Goal: Download file/media

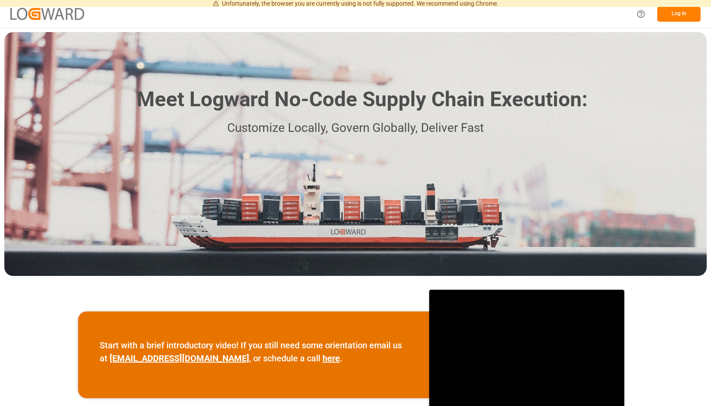
click at [681, 13] on button "Log In" at bounding box center [678, 14] width 43 height 15
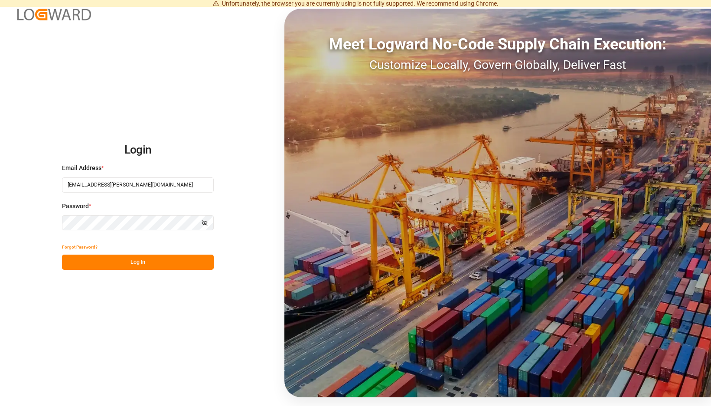
click at [209, 257] on button "Log In" at bounding box center [138, 261] width 152 height 15
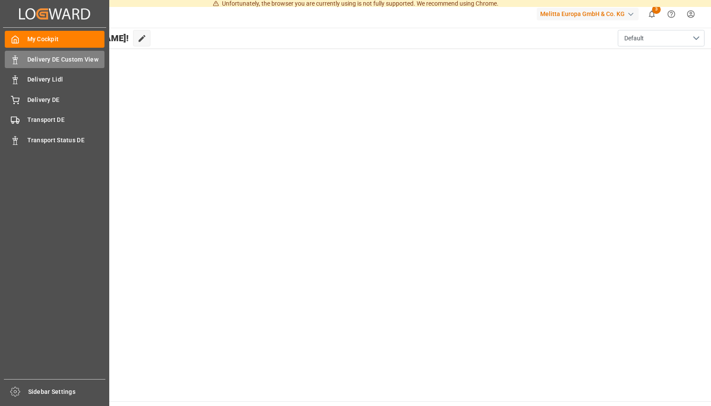
click at [23, 56] on div "Delivery DE Custom View Delivery DE Custom View" at bounding box center [55, 59] width 100 height 17
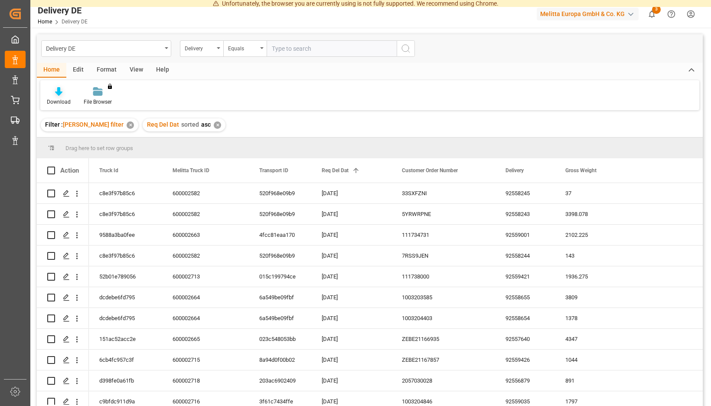
click at [62, 94] on icon at bounding box center [58, 91] width 7 height 9
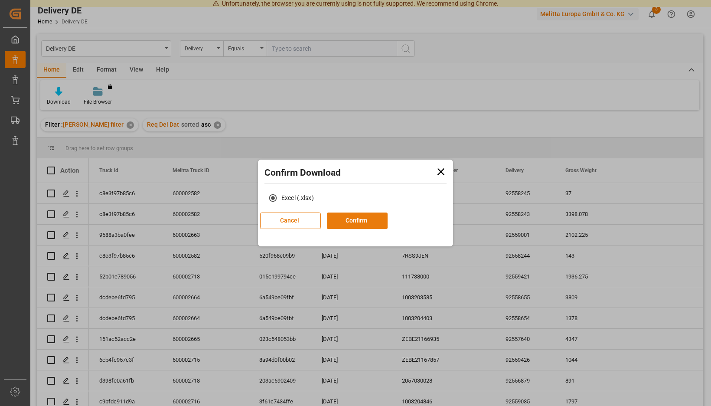
click at [356, 217] on button "Confirm" at bounding box center [357, 220] width 61 height 16
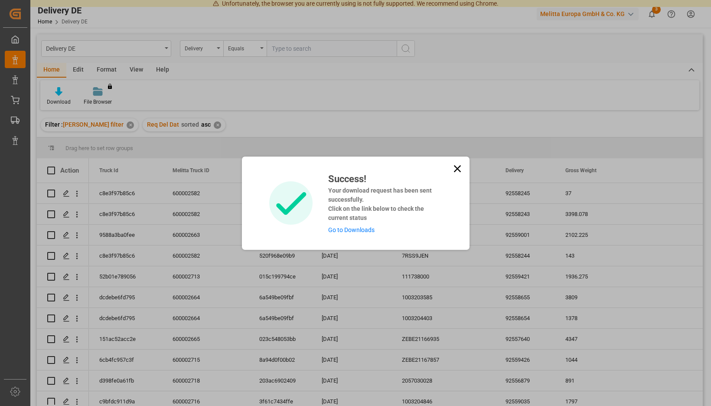
click at [353, 231] on link "Go to Downloads" at bounding box center [351, 229] width 46 height 7
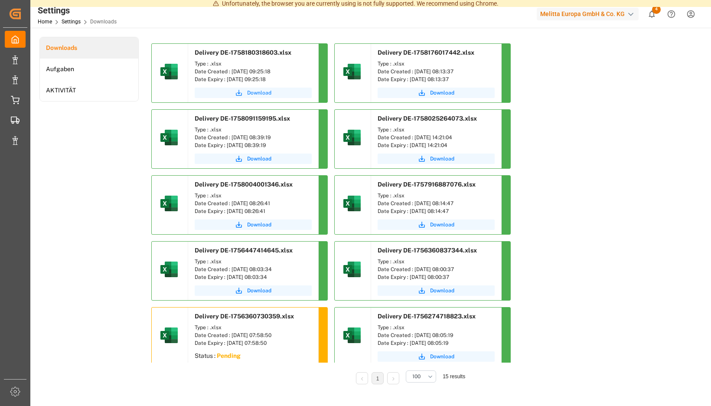
click at [271, 93] on span "Download" at bounding box center [259, 93] width 24 height 8
click at [649, 16] on icon "show 4 new notifications" at bounding box center [651, 14] width 9 height 9
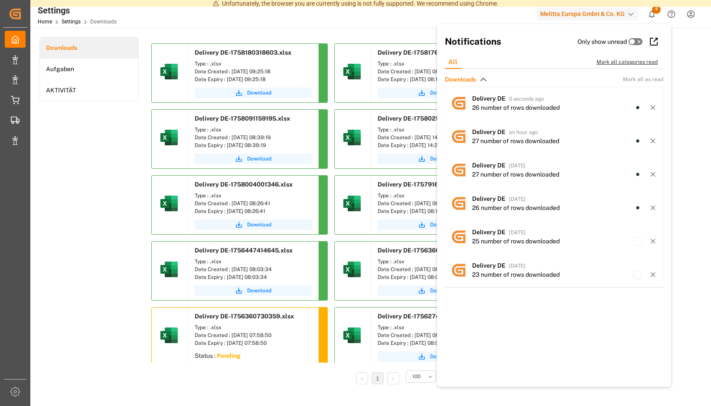
click at [634, 60] on div "Mark all categories read" at bounding box center [631, 62] width 70 height 8
click at [636, 81] on span "Mark all as read" at bounding box center [643, 79] width 40 height 8
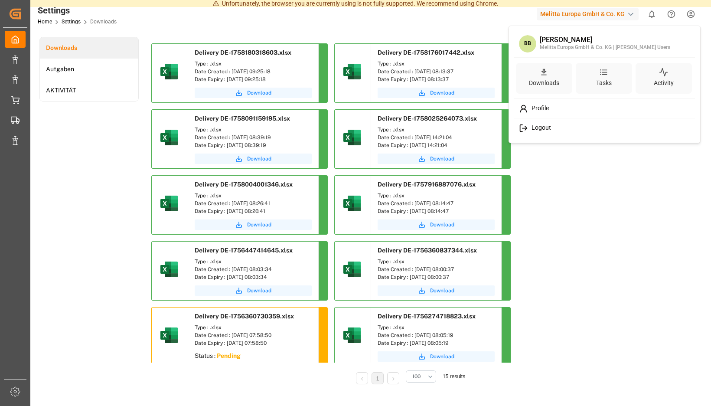
click at [548, 126] on span "Logout" at bounding box center [539, 128] width 23 height 8
